Goal: Task Accomplishment & Management: Manage account settings

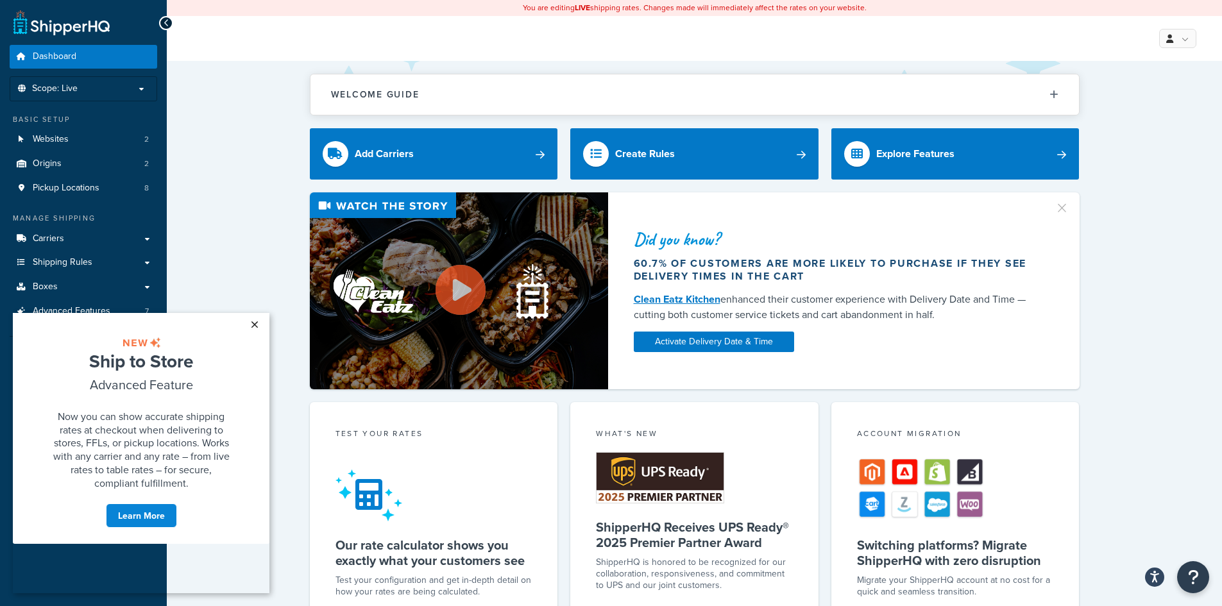
click at [261, 321] on link "×" at bounding box center [254, 324] width 22 height 23
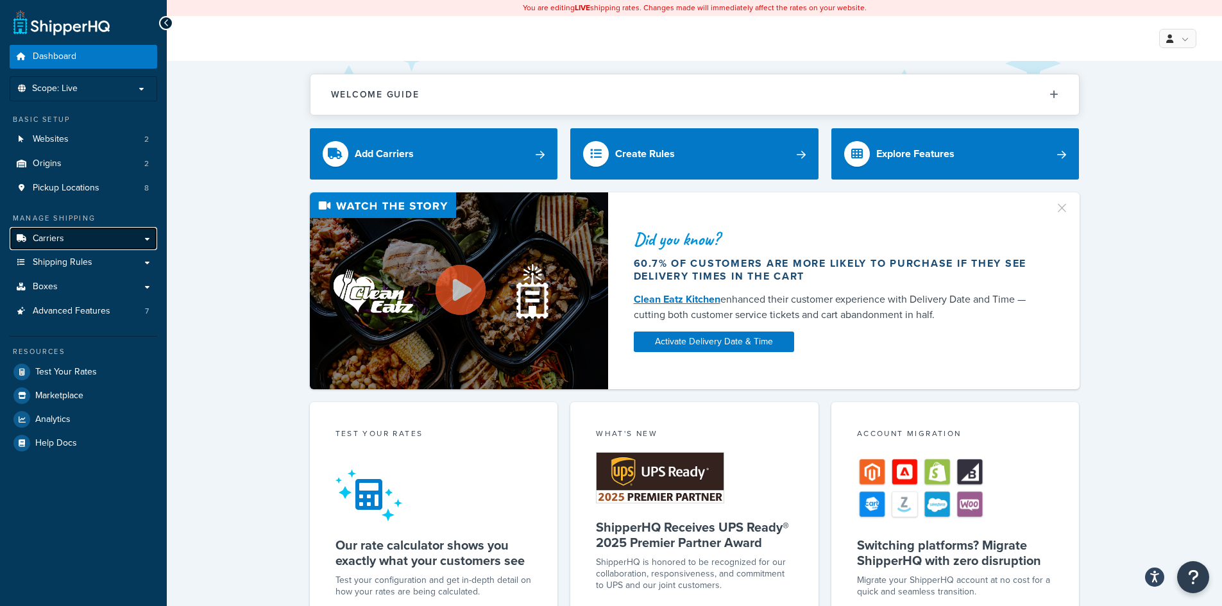
click at [71, 235] on link "Carriers" at bounding box center [84, 239] width 148 height 24
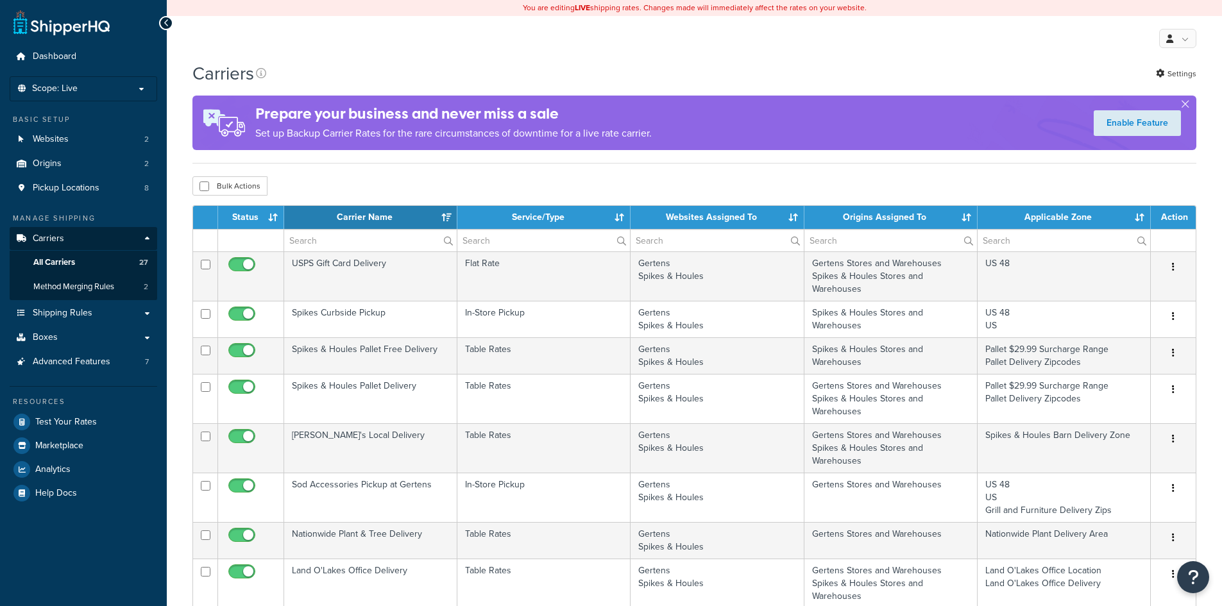
select select "15"
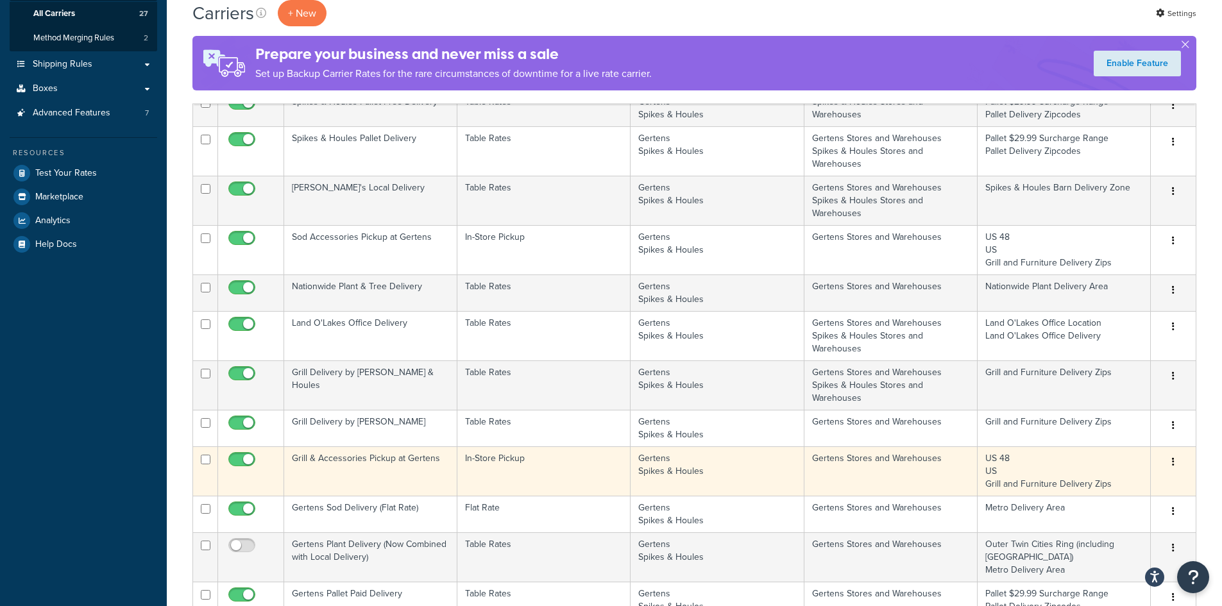
scroll to position [257, 0]
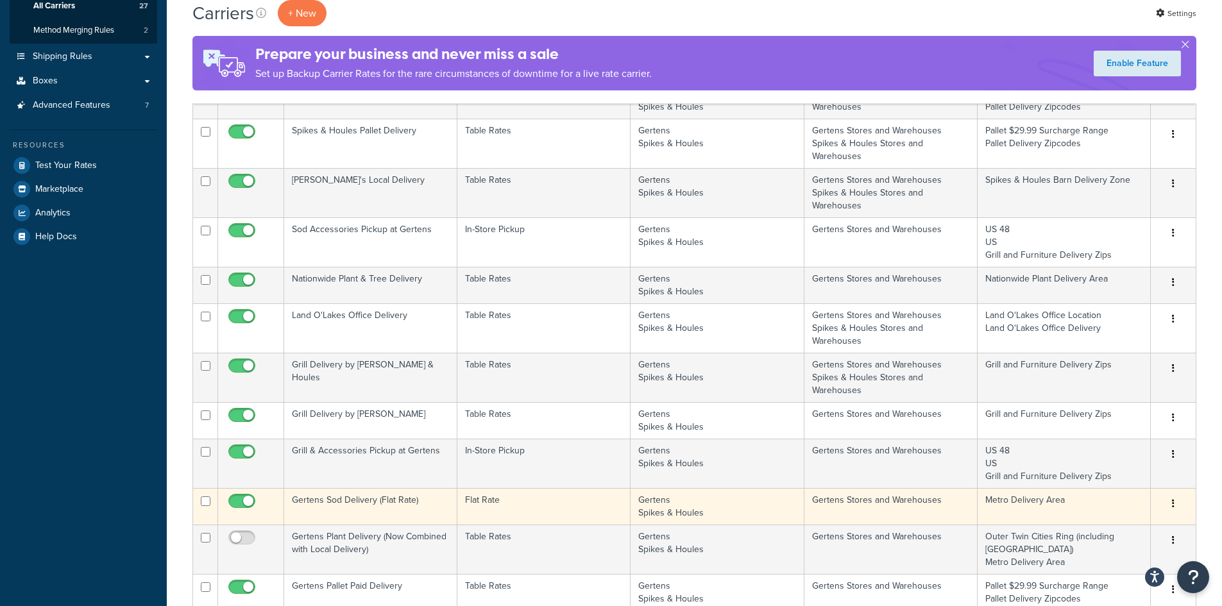
click at [599, 512] on td "Flat Rate" at bounding box center [543, 506] width 173 height 37
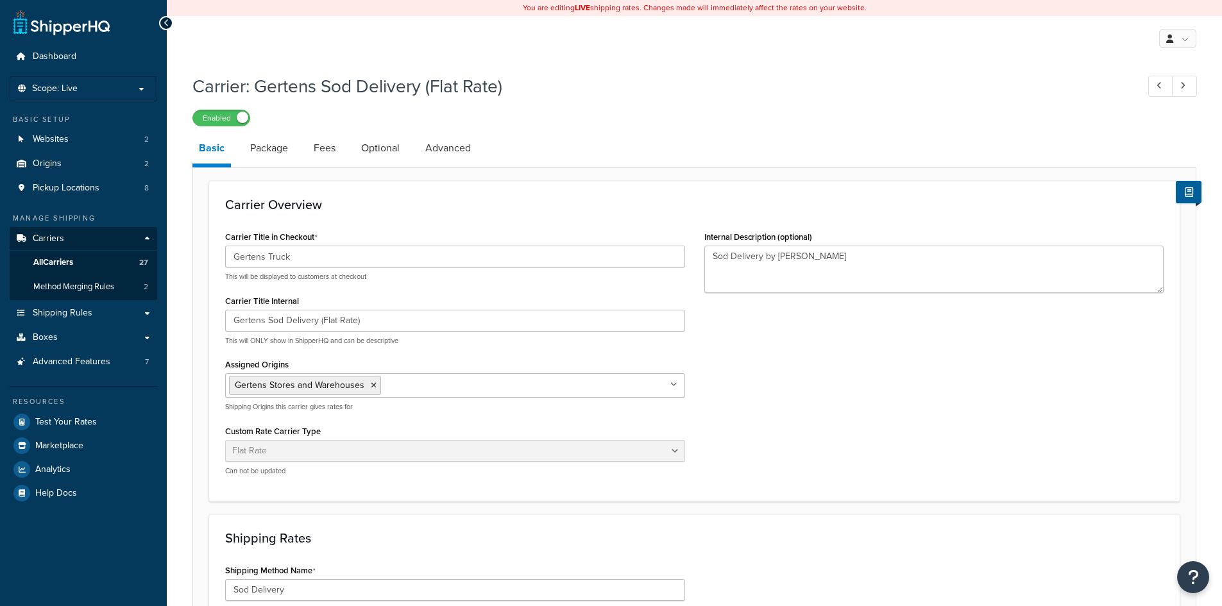
select select "flat"
click at [277, 156] on link "Package" at bounding box center [269, 148] width 51 height 31
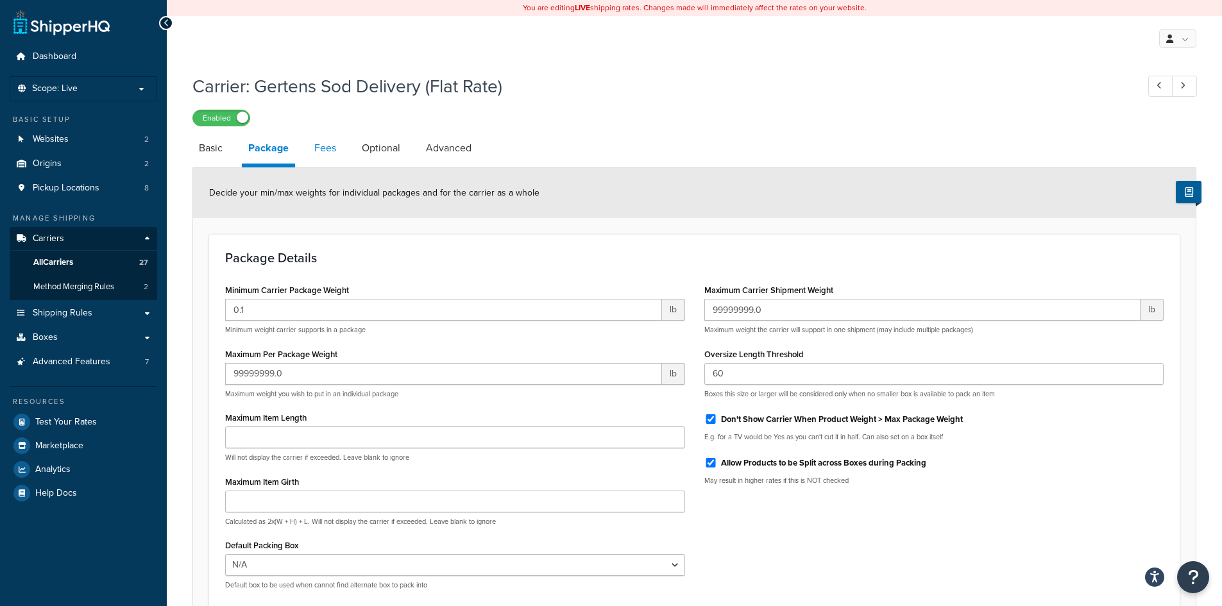
click at [320, 142] on link "Fees" at bounding box center [325, 148] width 35 height 31
select select "AFTER"
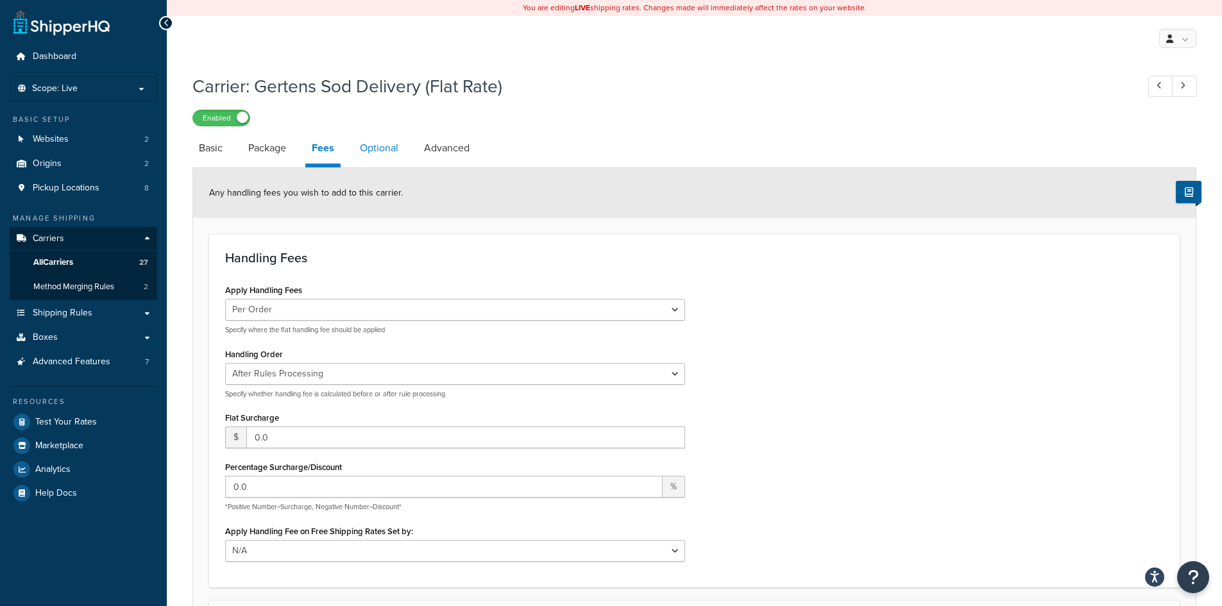
click at [375, 146] on link "Optional" at bounding box center [379, 148] width 51 height 31
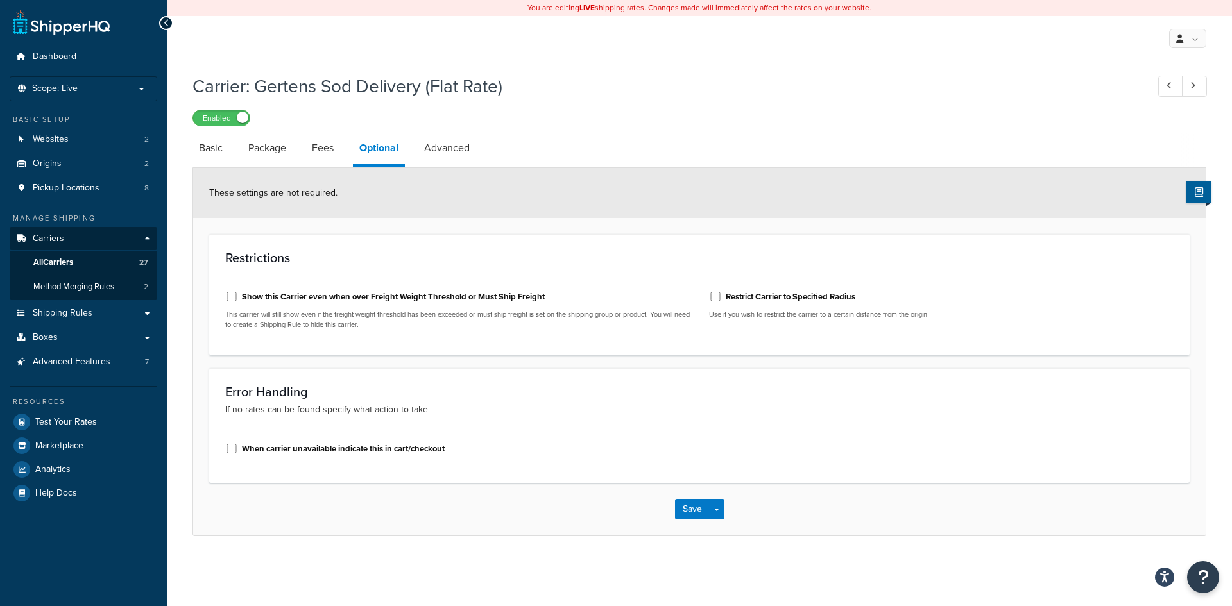
drag, startPoint x: 414, startPoint y: 148, endPoint x: 406, endPoint y: 151, distance: 8.9
click at [414, 148] on li "Optional" at bounding box center [385, 150] width 65 height 35
click at [198, 156] on link "Basic" at bounding box center [210, 148] width 37 height 31
select select "flat"
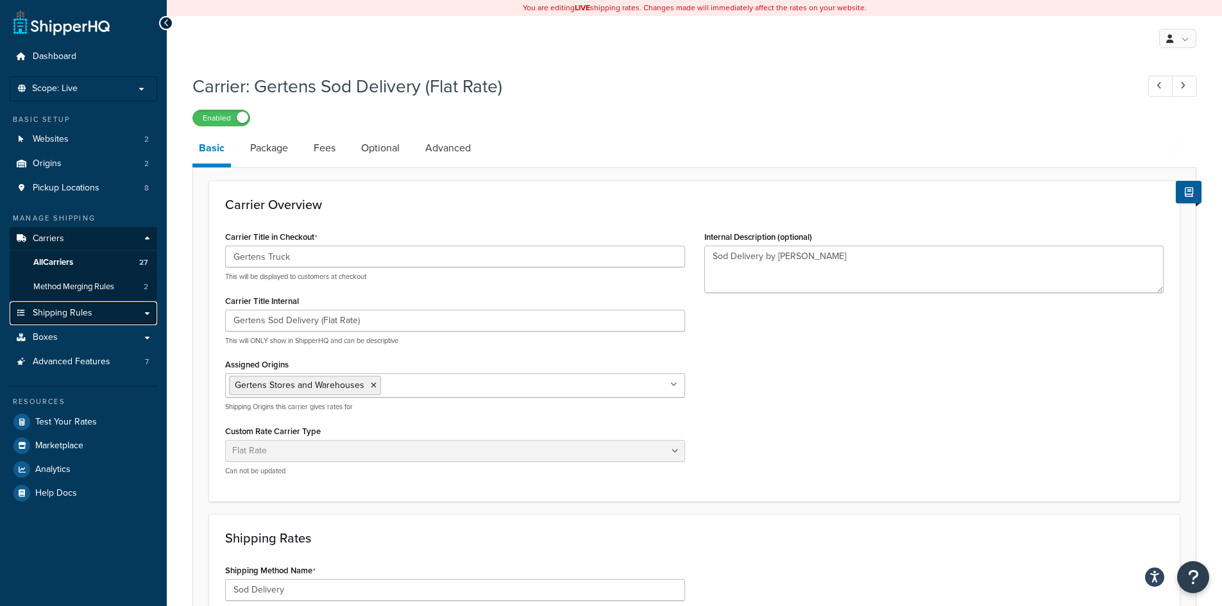
click at [71, 318] on span "Shipping Rules" at bounding box center [63, 313] width 60 height 11
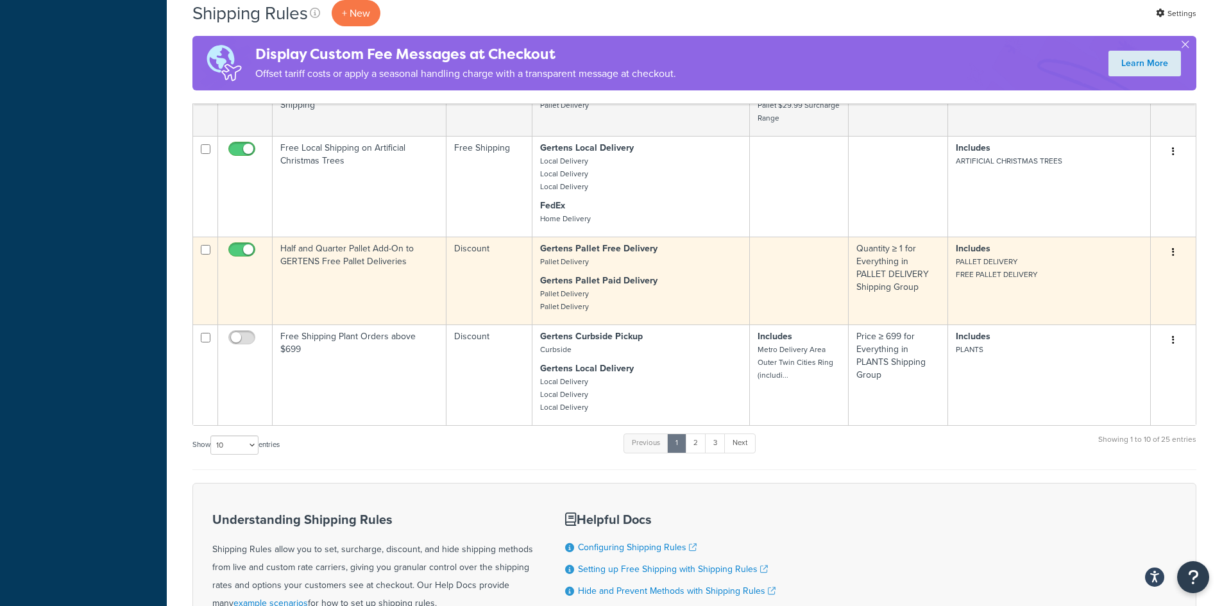
scroll to position [770, 0]
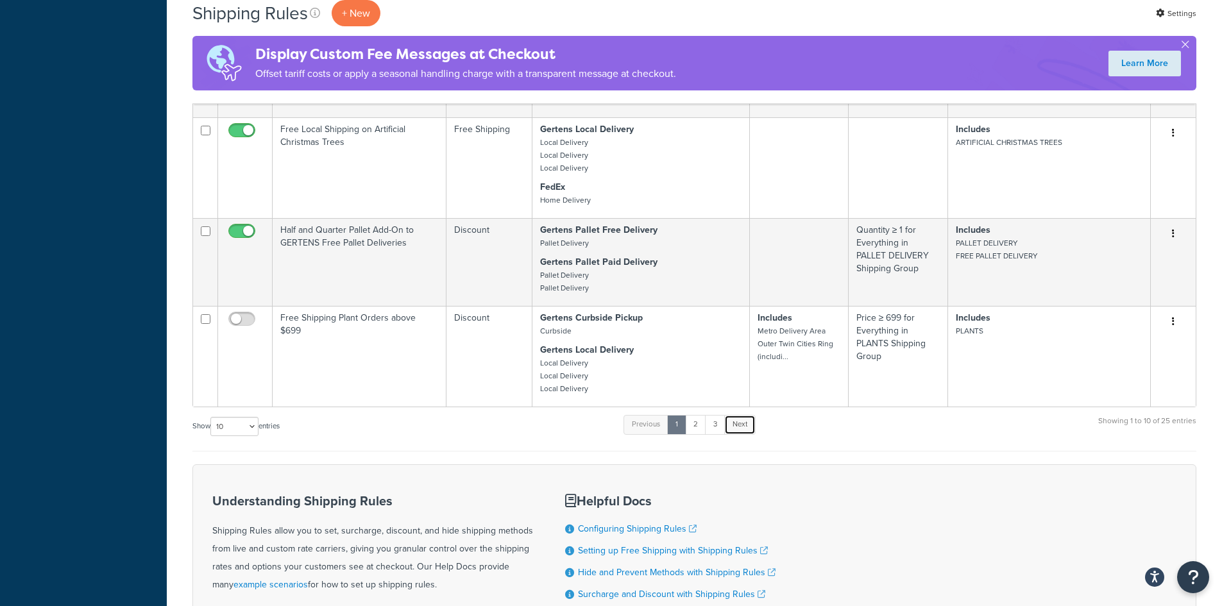
click at [739, 427] on link "Next" at bounding box center [739, 424] width 31 height 19
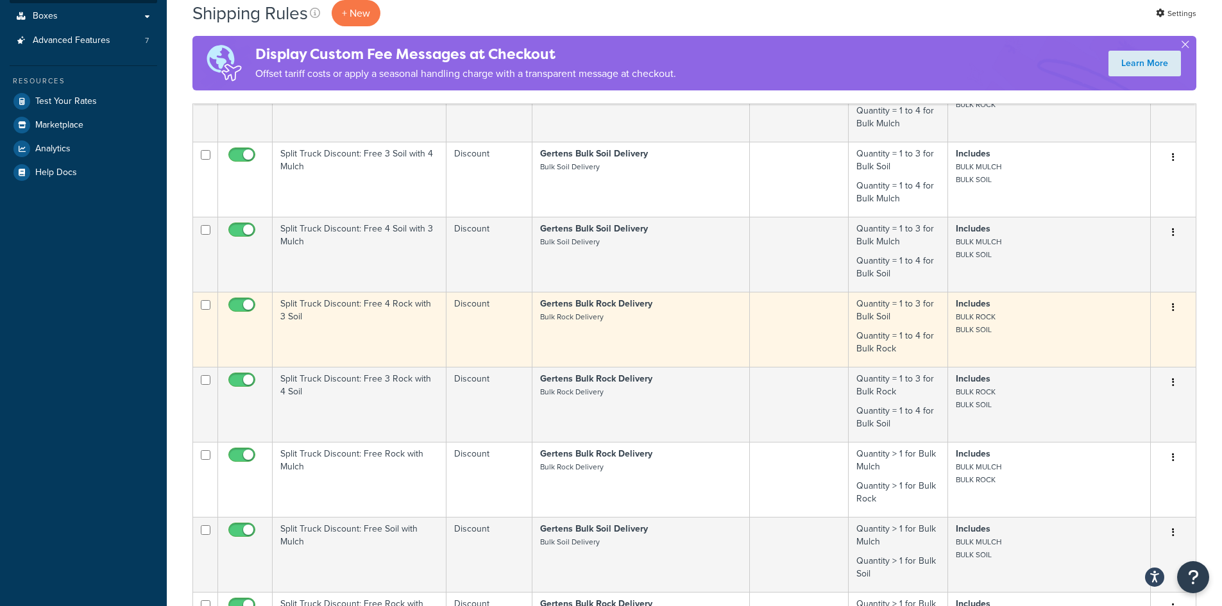
scroll to position [513, 0]
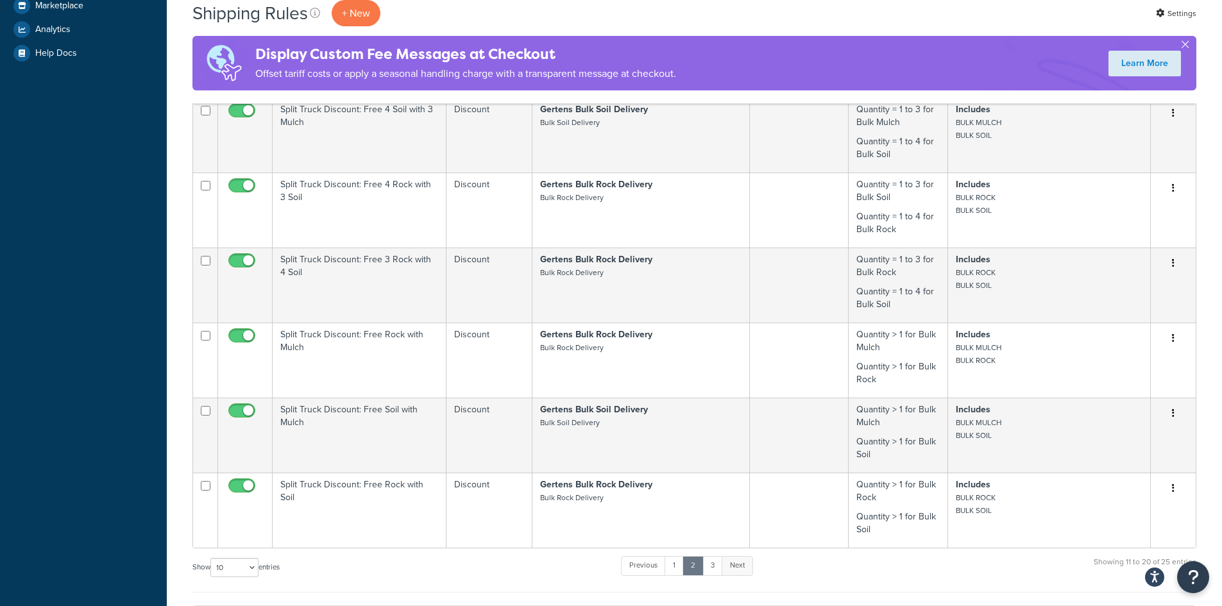
click at [744, 563] on link "Next" at bounding box center [737, 565] width 31 height 19
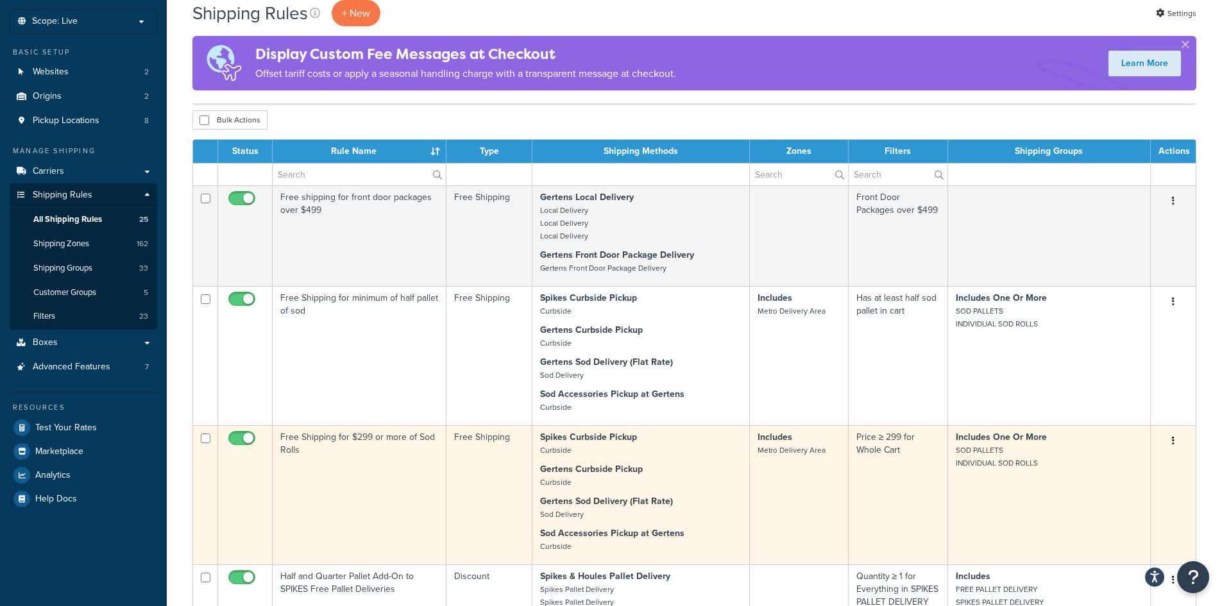
scroll to position [64, 0]
